Goal: Transaction & Acquisition: Purchase product/service

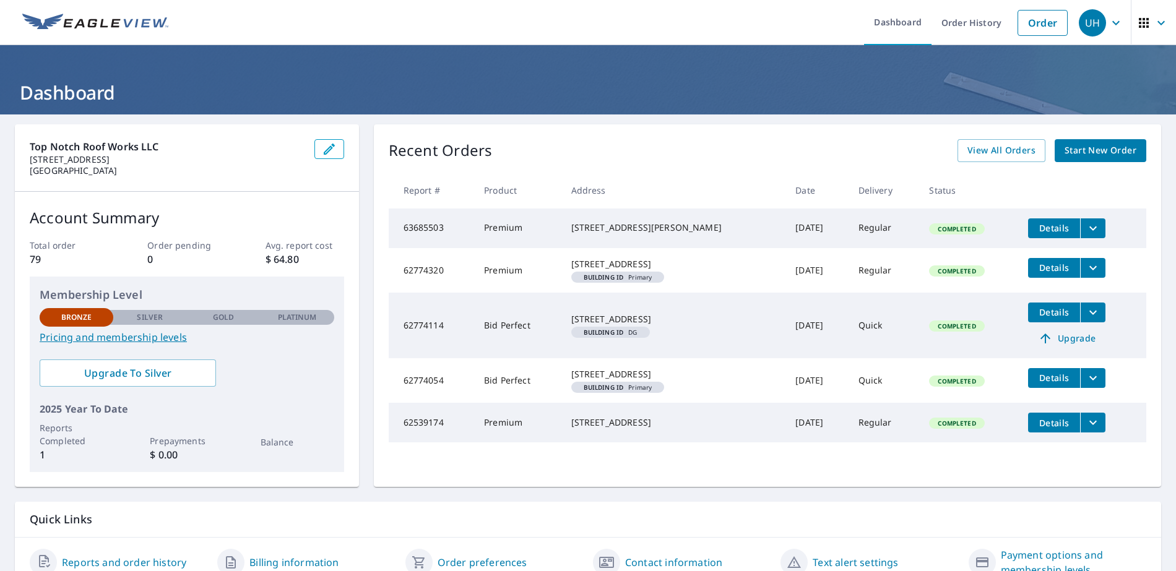
click at [1084, 153] on span "Start New Order" at bounding box center [1100, 150] width 72 height 15
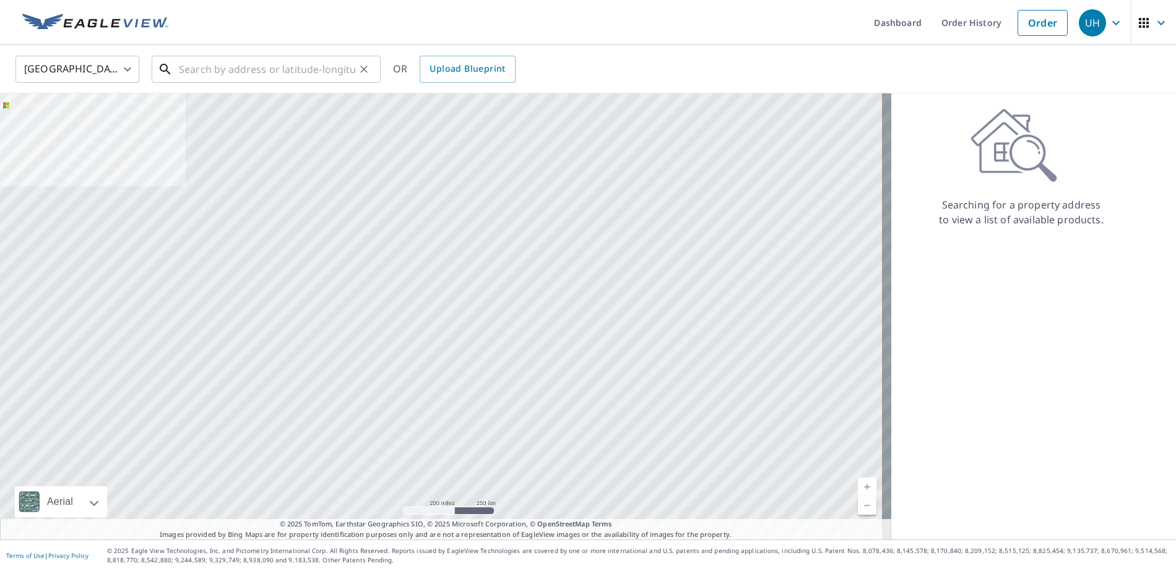
click at [222, 72] on input "text" at bounding box center [267, 69] width 176 height 35
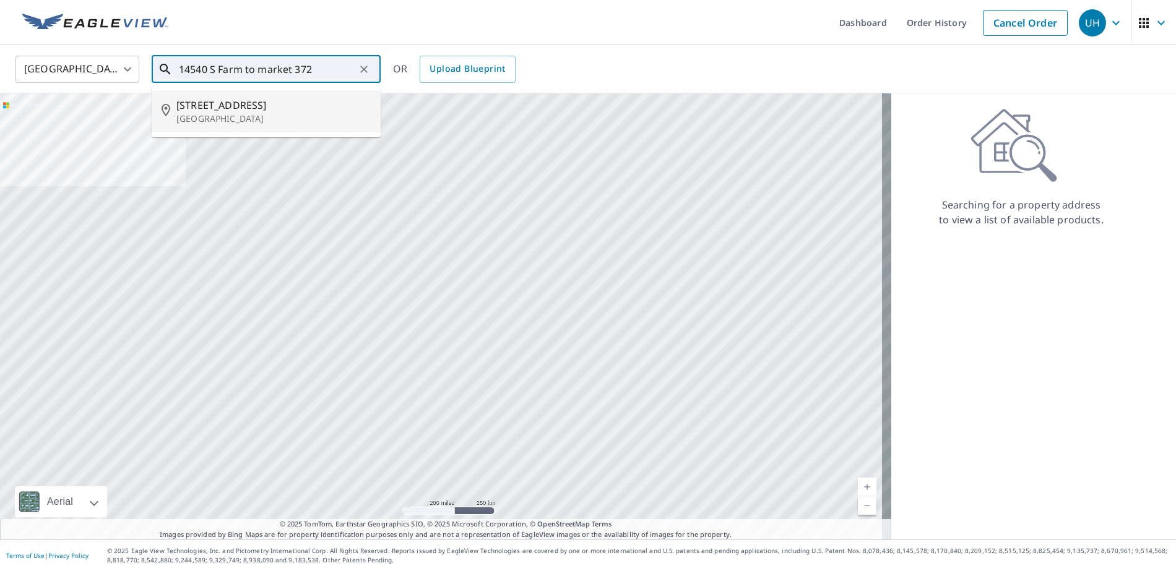
click at [260, 108] on span "[STREET_ADDRESS]" at bounding box center [273, 105] width 194 height 15
type input "[STREET_ADDRESS]"
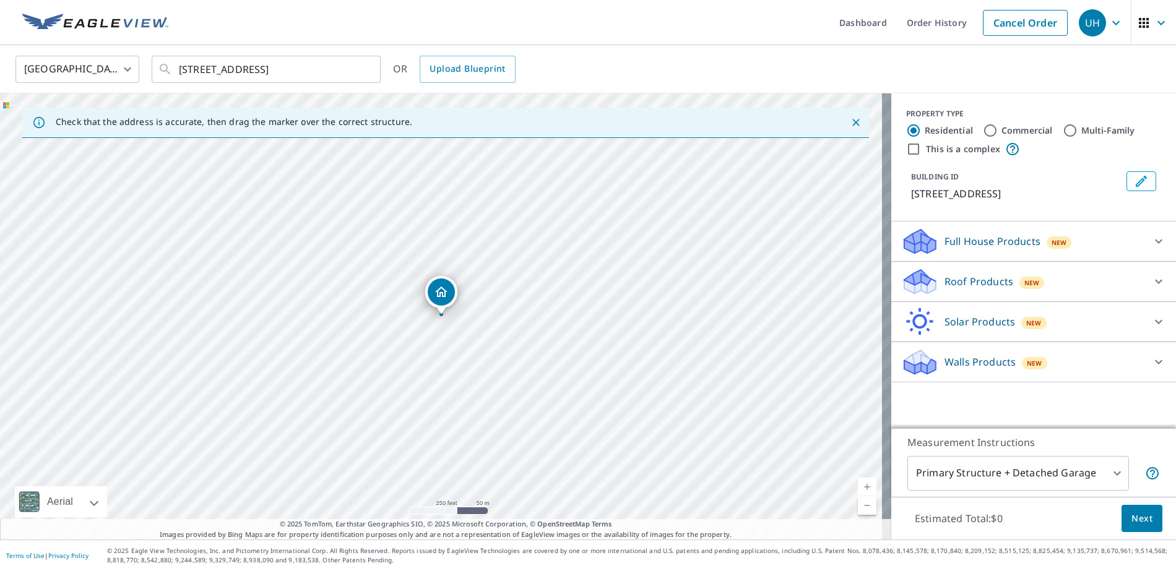
click at [860, 507] on link "Current Level 17, Zoom Out" at bounding box center [867, 505] width 19 height 19
click at [858, 488] on link "Current Level 16, Zoom In" at bounding box center [867, 487] width 19 height 19
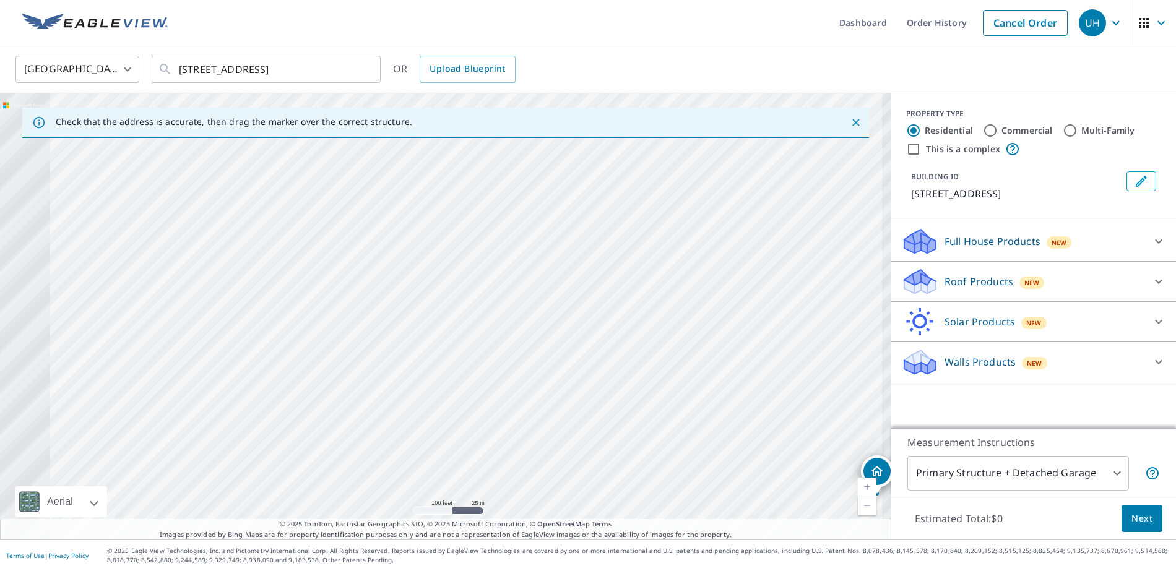
drag, startPoint x: 241, startPoint y: 339, endPoint x: 744, endPoint y: 540, distance: 542.4
click at [744, 540] on div "Dashboard Order History Cancel Order UH [GEOGRAPHIC_DATA] [GEOGRAPHIC_DATA] ​ […" at bounding box center [588, 285] width 1176 height 571
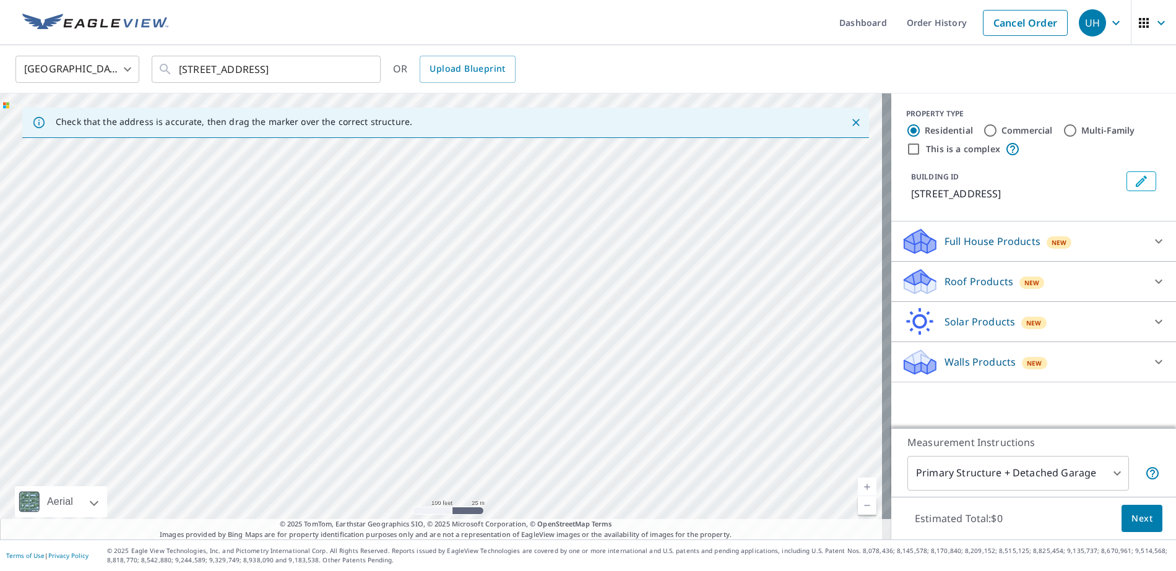
drag, startPoint x: 212, startPoint y: 293, endPoint x: 970, endPoint y: 566, distance: 805.9
click at [970, 566] on div "Dashboard Order History Cancel Order UH [GEOGRAPHIC_DATA] [GEOGRAPHIC_DATA] ​ […" at bounding box center [588, 285] width 1176 height 571
click at [970, 566] on footer "Terms of Use | Privacy Policy © 2025 Eagle View Technologies, Inc. and Pictomet…" at bounding box center [588, 556] width 1176 height 32
click at [707, 509] on div "[STREET_ADDRESS]" at bounding box center [445, 316] width 891 height 446
click at [858, 489] on link "Current Level 18, Zoom In" at bounding box center [867, 487] width 19 height 19
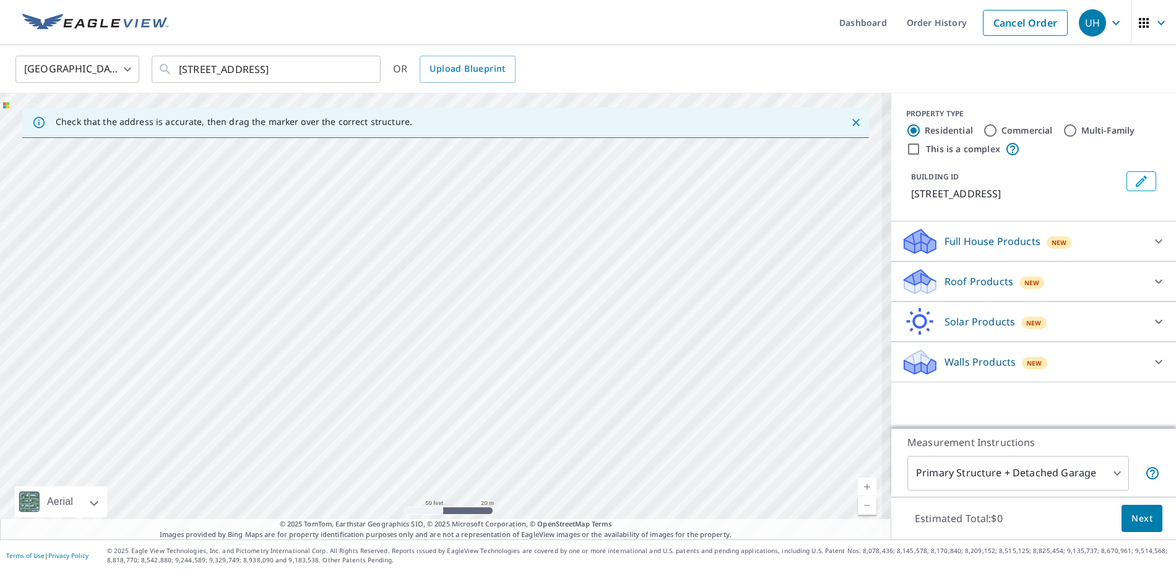
click at [858, 489] on link "Current Level 19, Zoom In" at bounding box center [867, 487] width 19 height 19
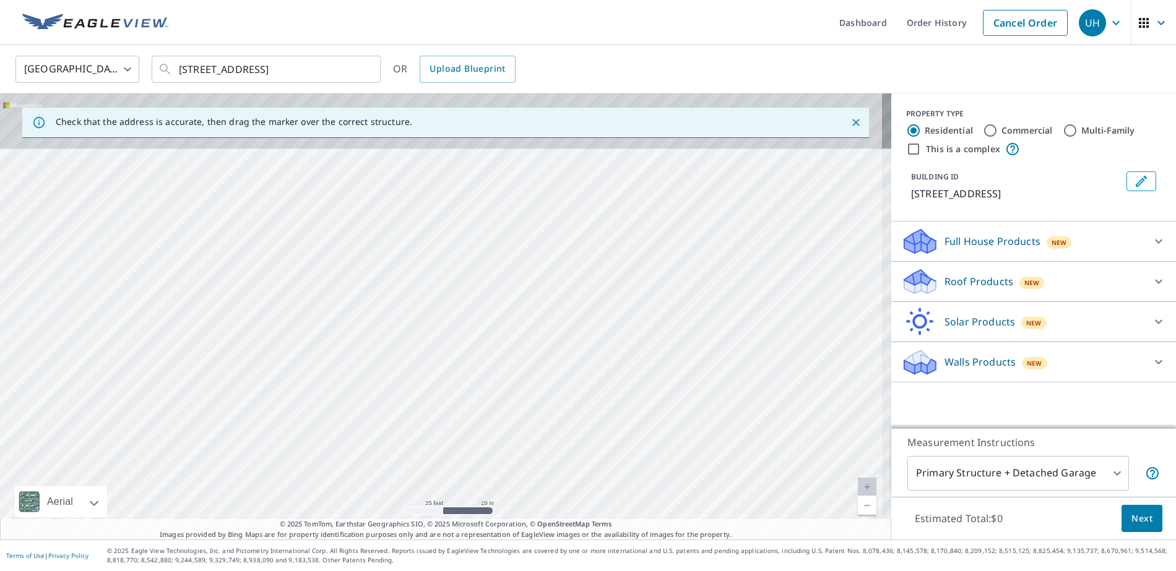
drag, startPoint x: 220, startPoint y: 203, endPoint x: 384, endPoint y: 481, distance: 323.2
click at [384, 481] on div "[STREET_ADDRESS]" at bounding box center [445, 316] width 891 height 446
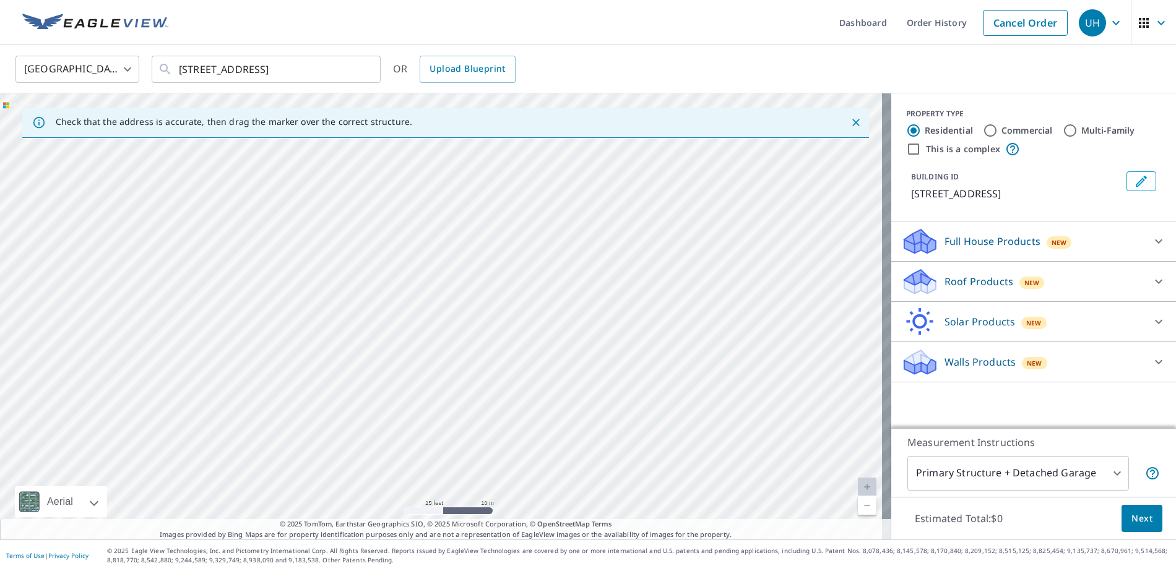
click at [858, 506] on link "Current Level 20, Zoom Out" at bounding box center [867, 505] width 19 height 19
click at [858, 506] on link "Current Level 19, Zoom Out" at bounding box center [867, 505] width 19 height 19
drag, startPoint x: 341, startPoint y: 351, endPoint x: 465, endPoint y: 413, distance: 138.4
click at [465, 413] on div "[STREET_ADDRESS]" at bounding box center [445, 316] width 891 height 446
